Goal: Task Accomplishment & Management: Use online tool/utility

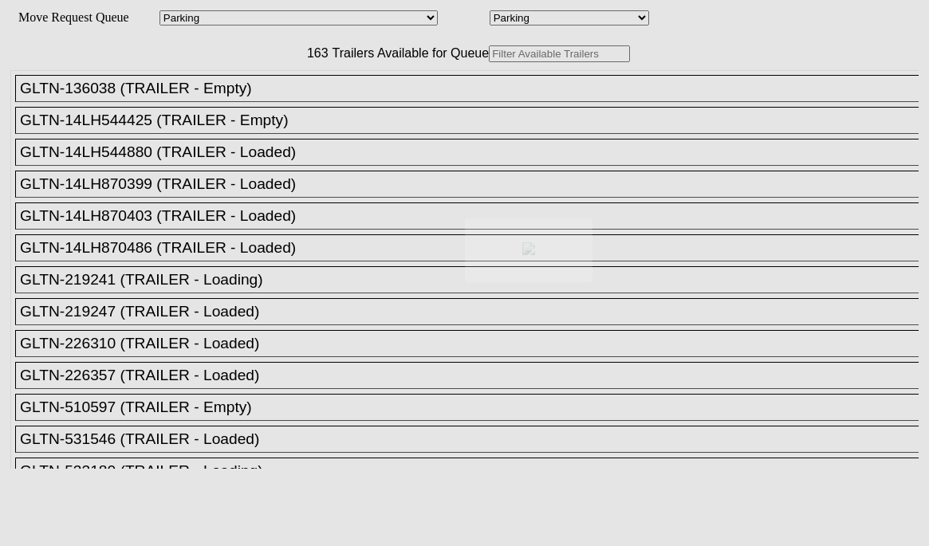
select select "557"
click at [237, 88] on body "Move Request Queue Area Started [GEOGRAPHIC_DATA][PERSON_NAME][PERSON_NAME] [GE…" at bounding box center [464, 269] width 916 height 526
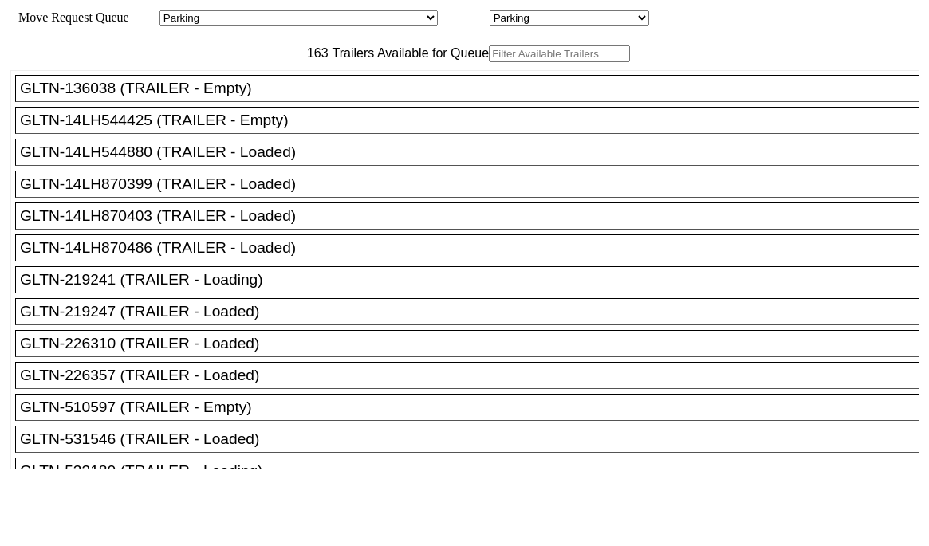
drag, startPoint x: 0, startPoint y: 0, endPoint x: 236, endPoint y: 89, distance: 252.1
click at [489, 62] on input "text" at bounding box center [559, 53] width 141 height 17
paste input "MRSU6345259"
type input "MRSU6345259"
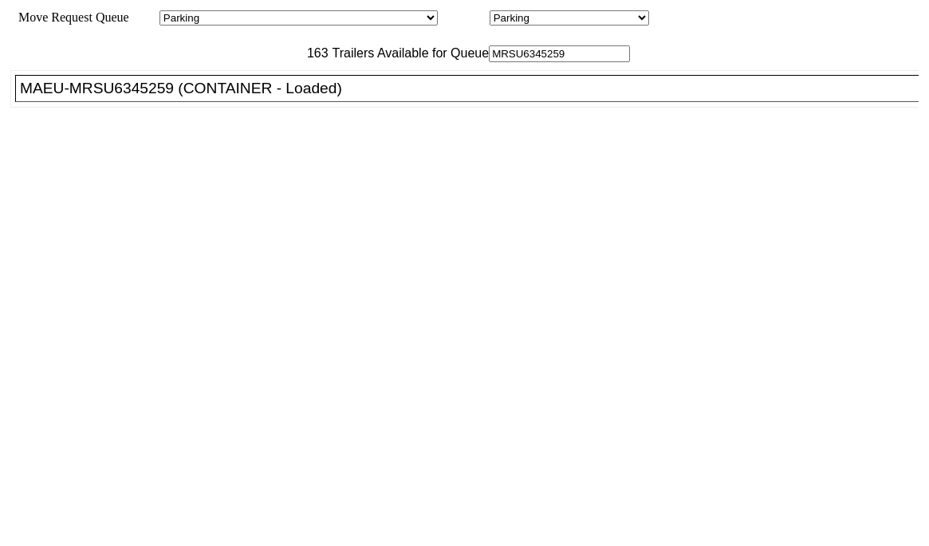
click at [199, 97] on div "MAEU-MRSU6345259 (CONTAINER - Loaded)" at bounding box center [474, 89] width 908 height 18
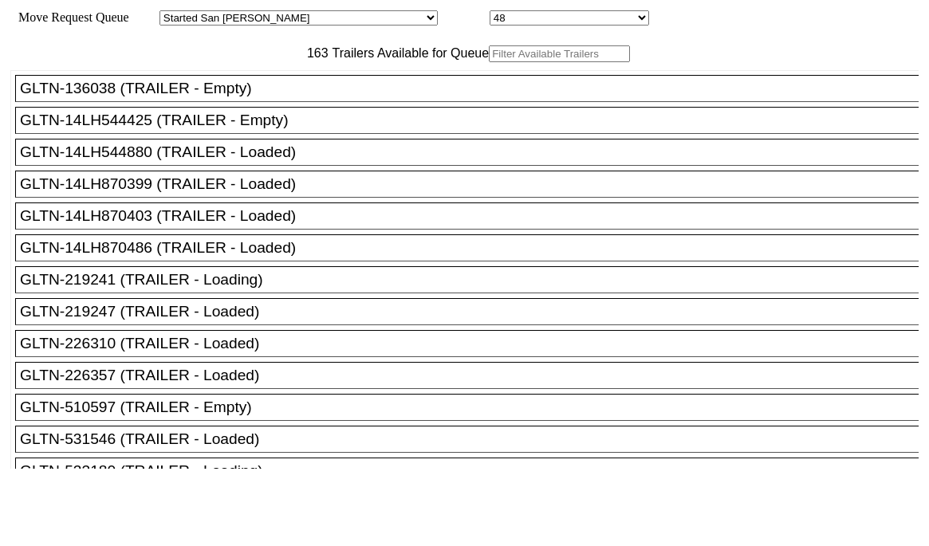
click at [489, 62] on input "text" at bounding box center [559, 53] width 141 height 17
paste input "MRSU6345259"
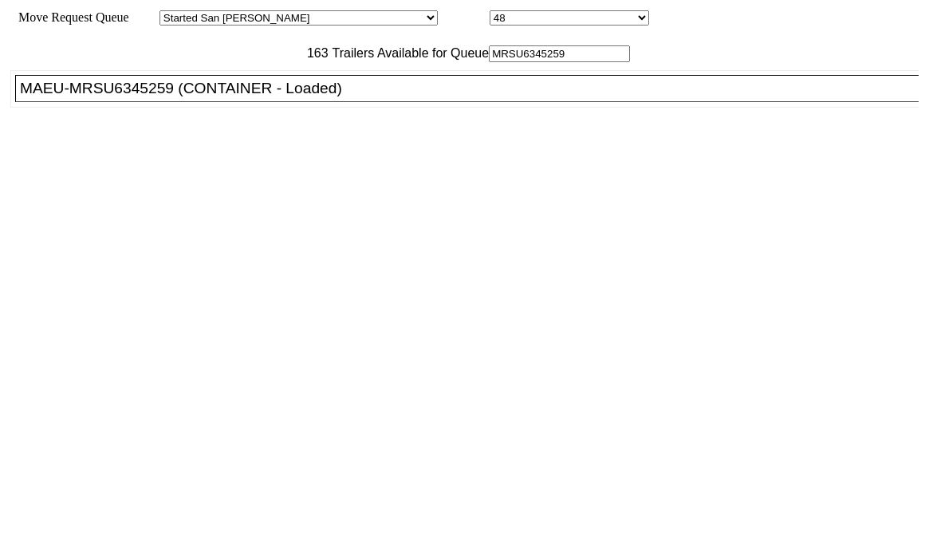
type input "MRSU6345259"
click at [206, 97] on div "MAEU-MRSU6345259 (CONTAINER - Loaded)" at bounding box center [474, 89] width 908 height 18
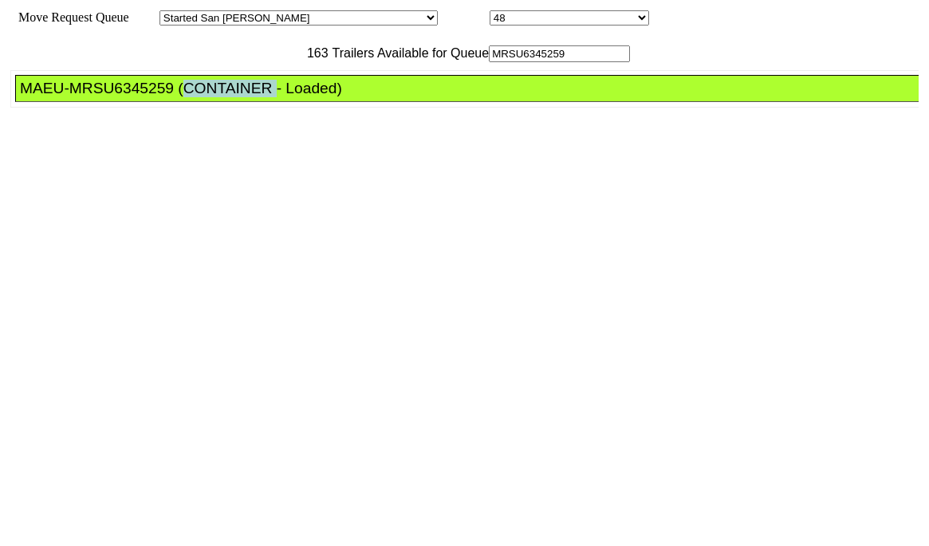
click at [206, 97] on div "MAEU-MRSU6345259 (CONTAINER - Loaded)" at bounding box center [474, 89] width 908 height 18
